Goal: Download file/media

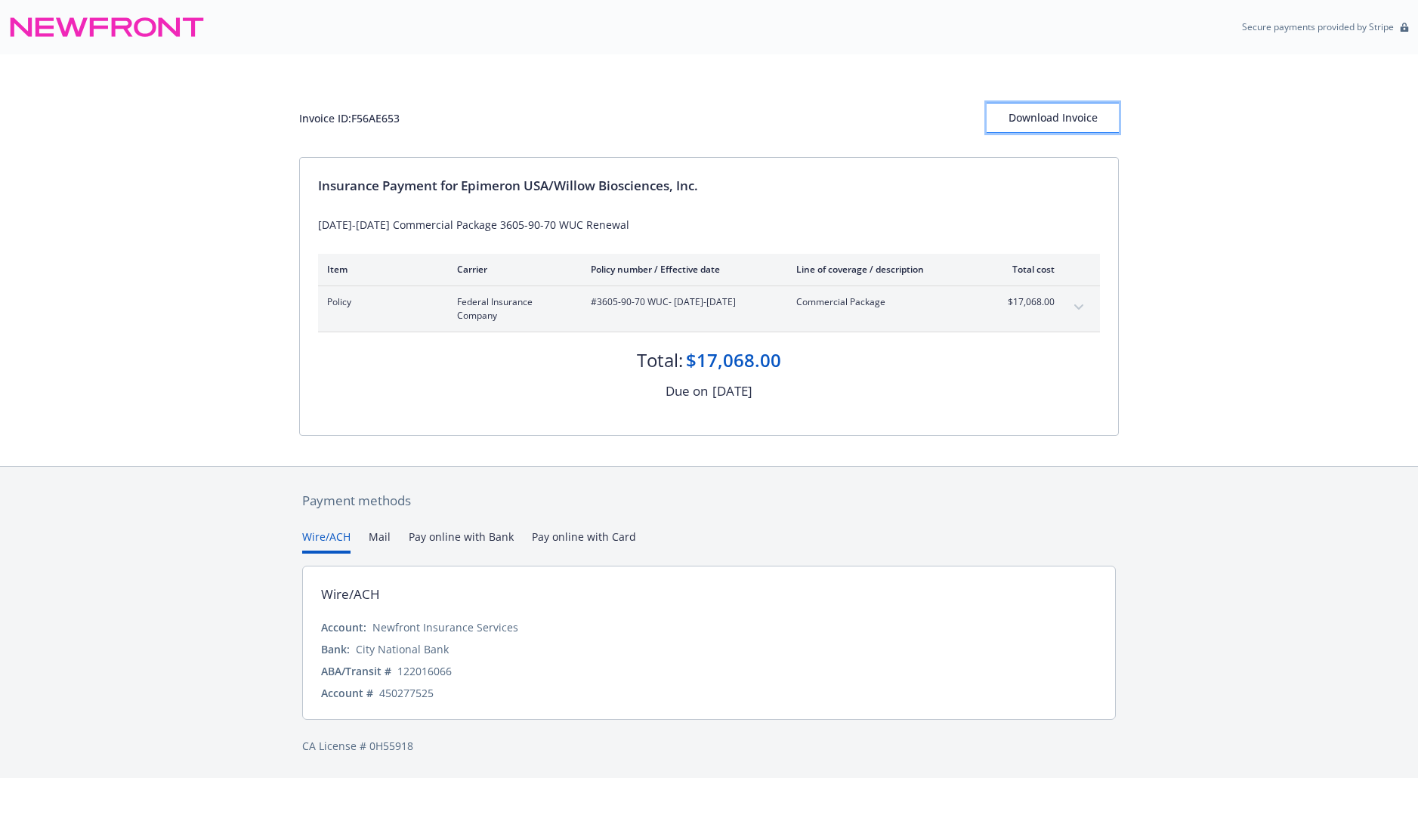
click at [1086, 112] on div "Download Invoice" at bounding box center [1053, 117] width 132 height 29
